Goal: Find contact information: Find contact information

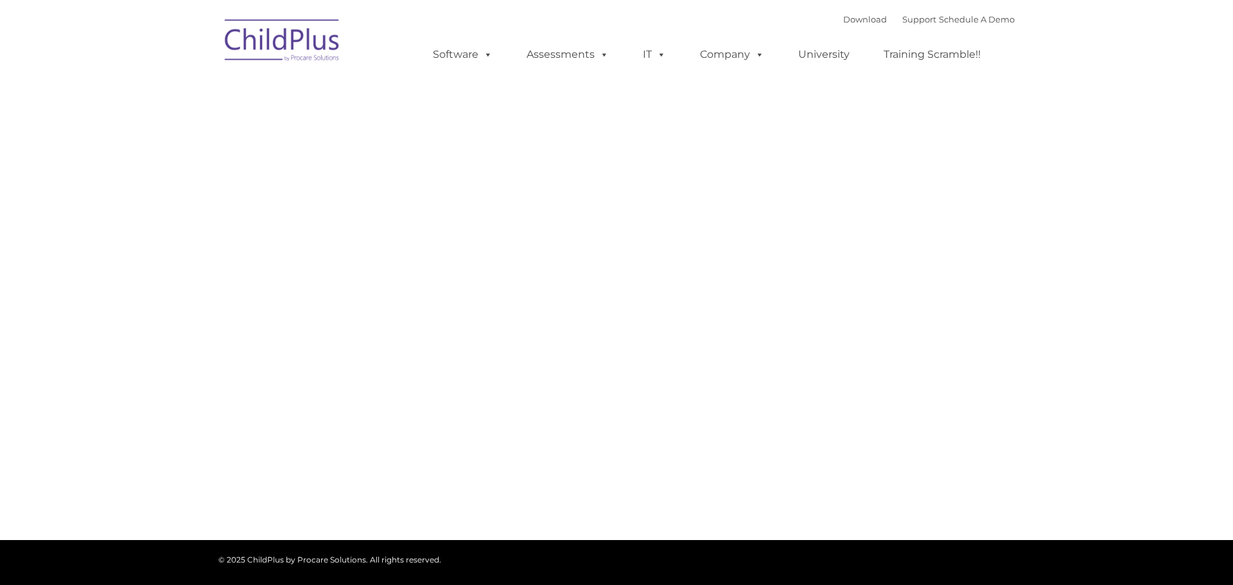
type input ""
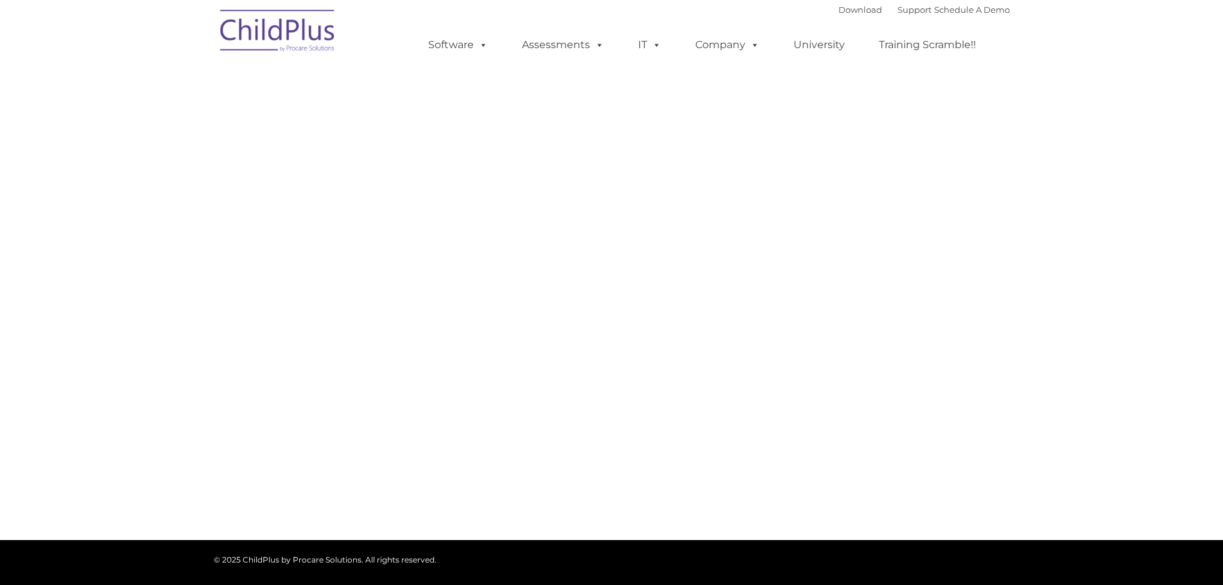
select select "MEDIUM"
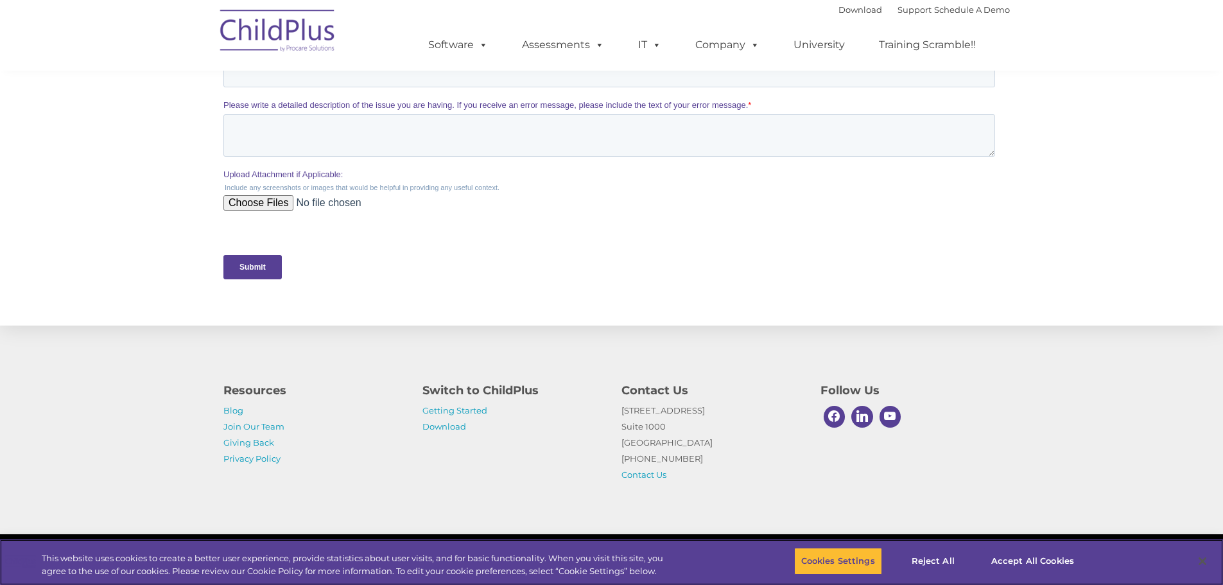
scroll to position [528, 0]
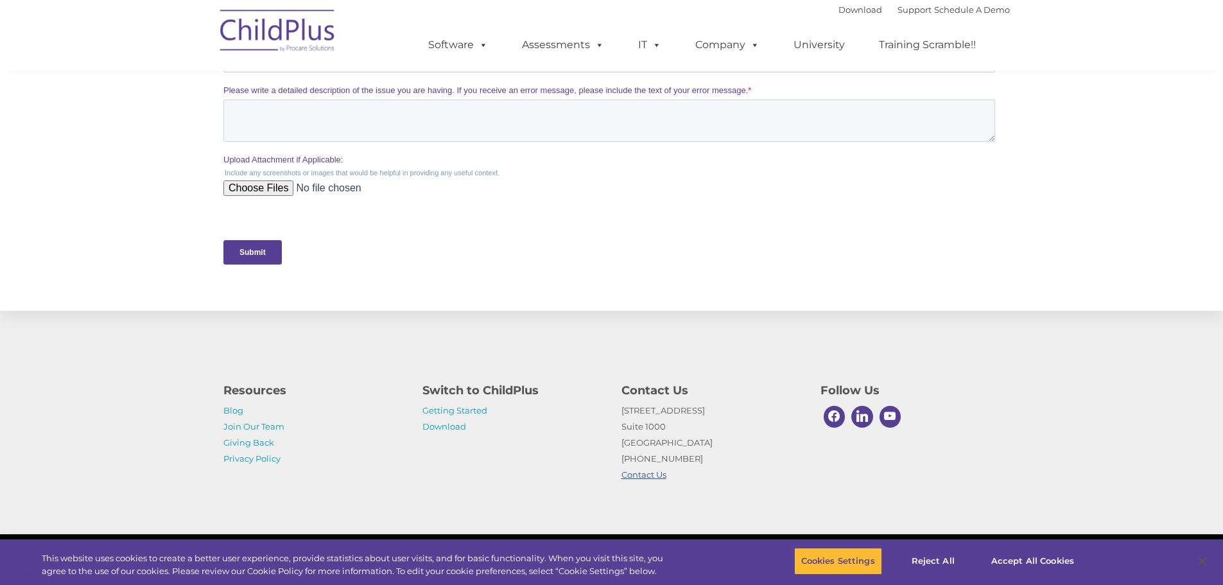
click at [639, 478] on link "Contact Us" at bounding box center [644, 474] width 45 height 10
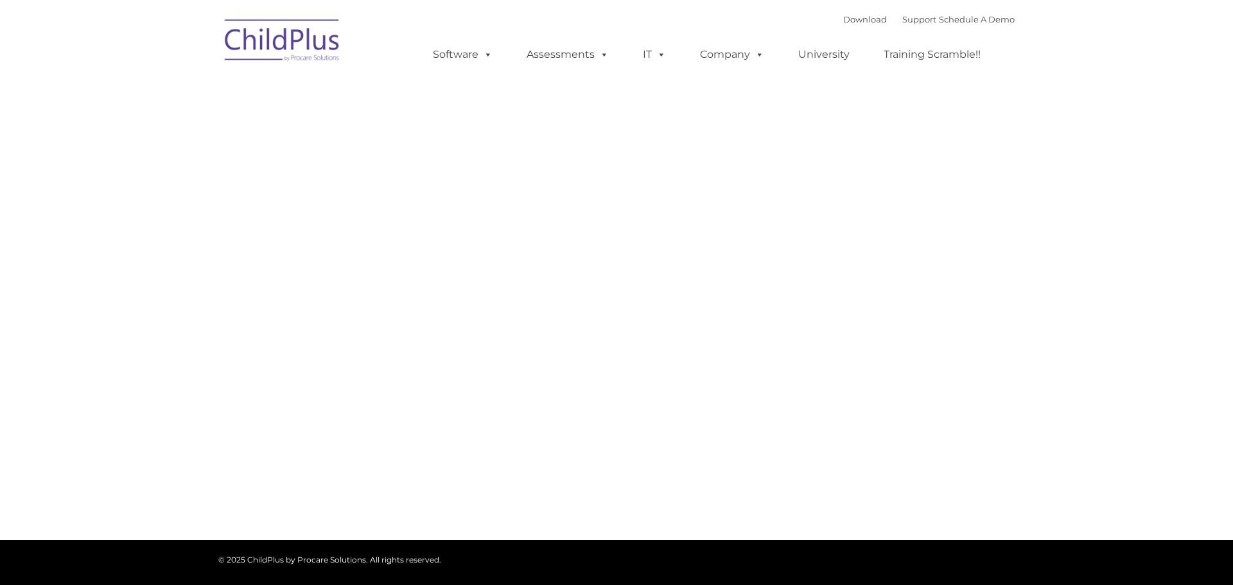
type input ""
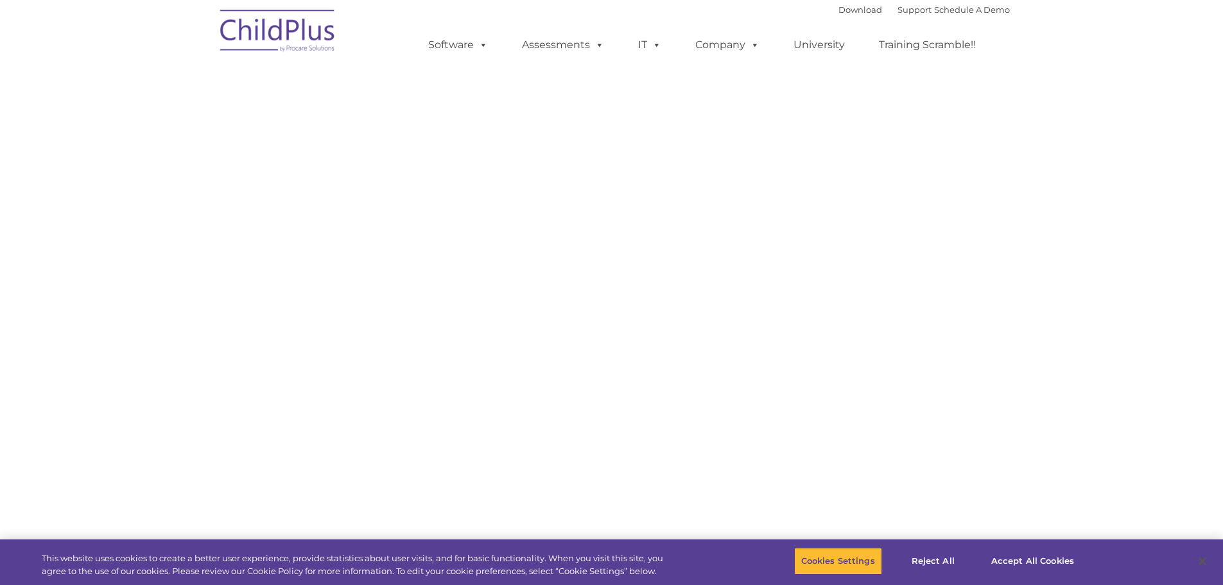
select select "MEDIUM"
